Goal: Navigation & Orientation: Find specific page/section

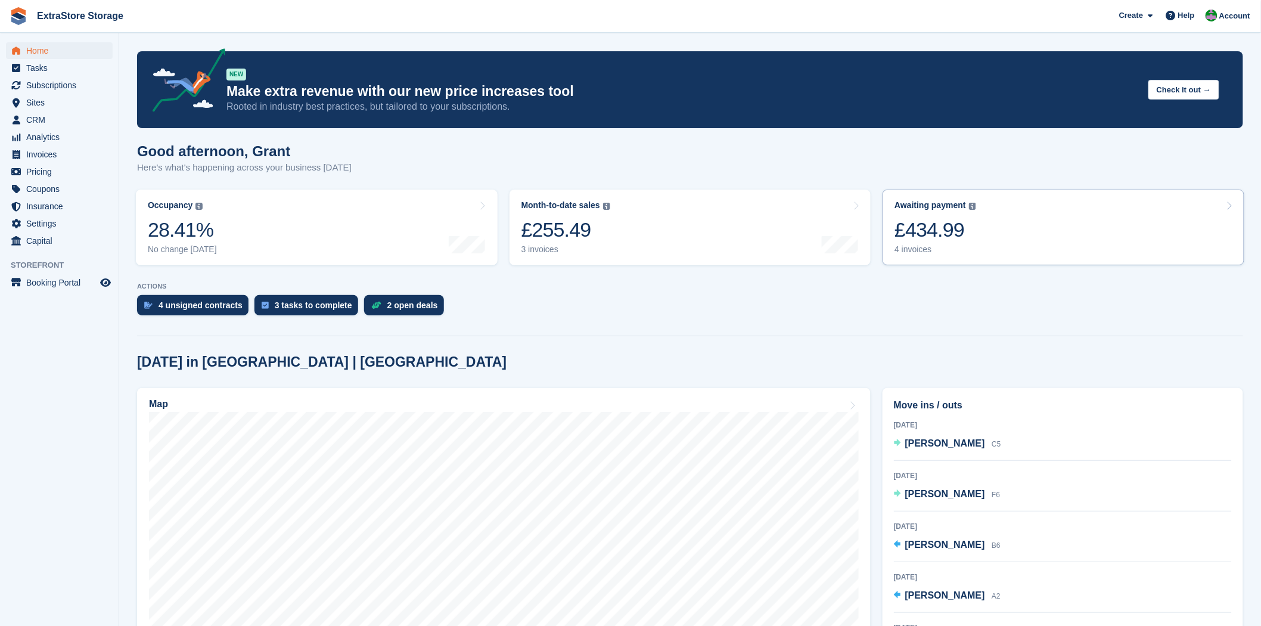
click at [912, 248] on div "4 invoices" at bounding box center [936, 249] width 82 height 10
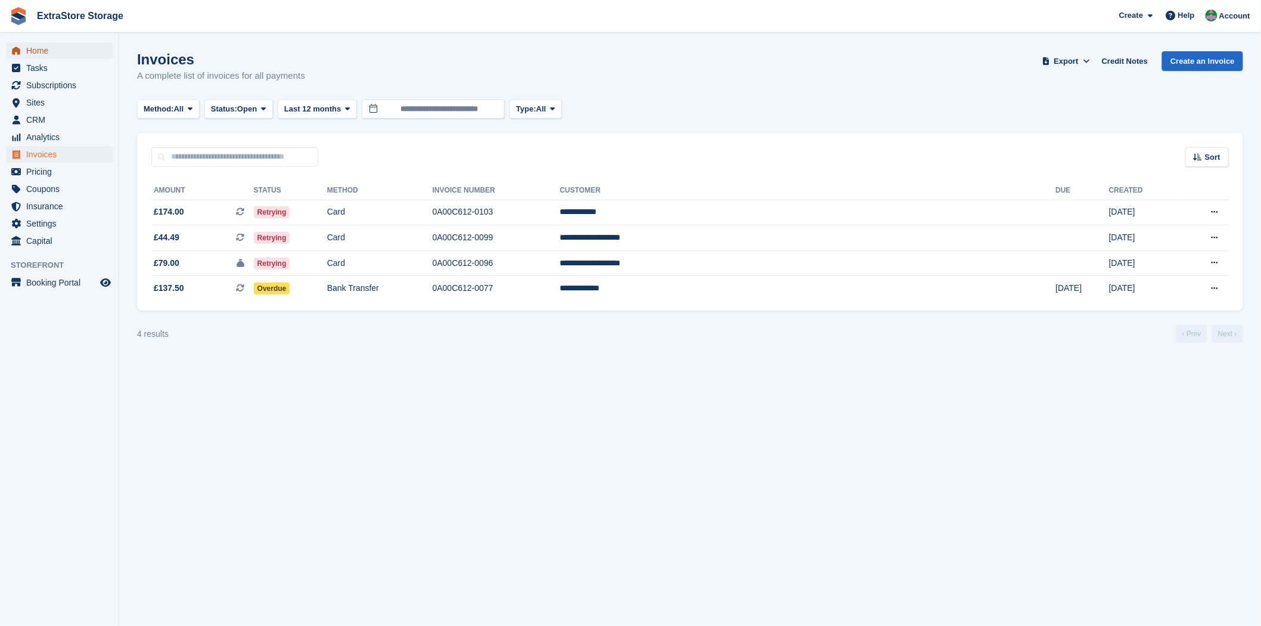
click at [35, 54] on span "Home" at bounding box center [62, 50] width 72 height 17
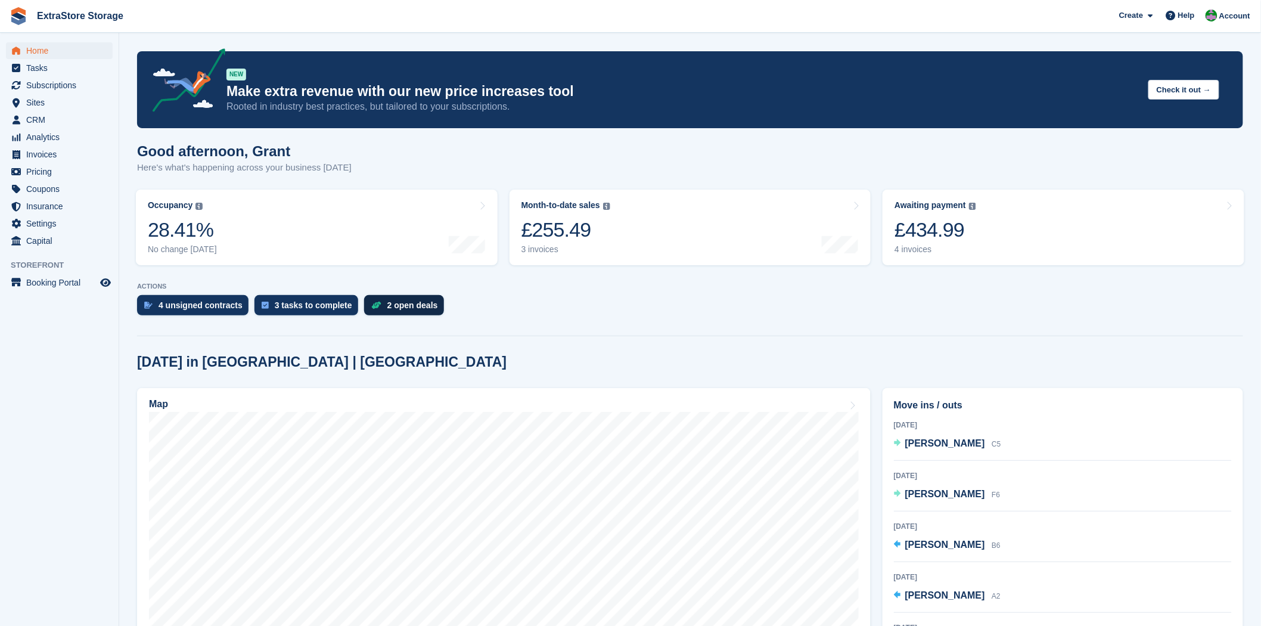
click at [387, 305] on div "2 open deals" at bounding box center [412, 305] width 51 height 10
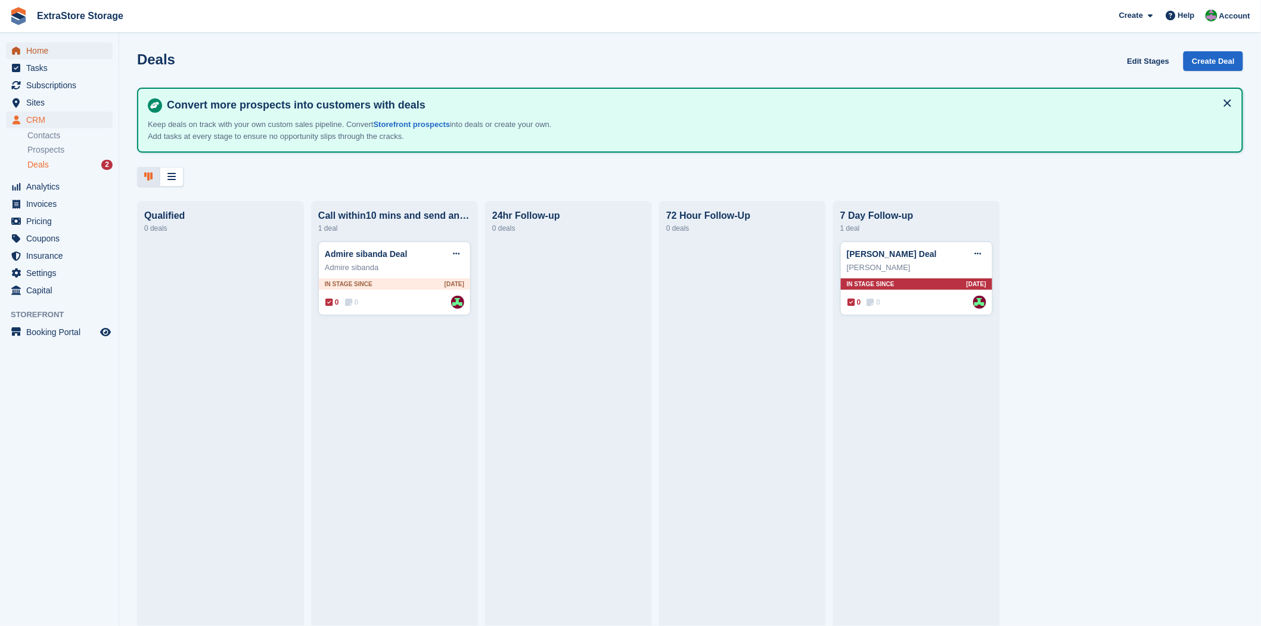
click at [43, 54] on span "Home" at bounding box center [62, 50] width 72 height 17
